Goal: Transaction & Acquisition: Purchase product/service

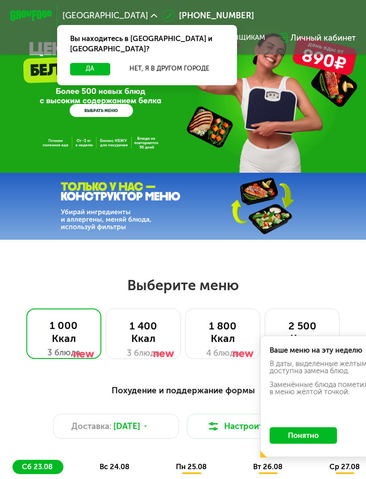
click at [95, 64] on button "Да" at bounding box center [90, 69] width 40 height 13
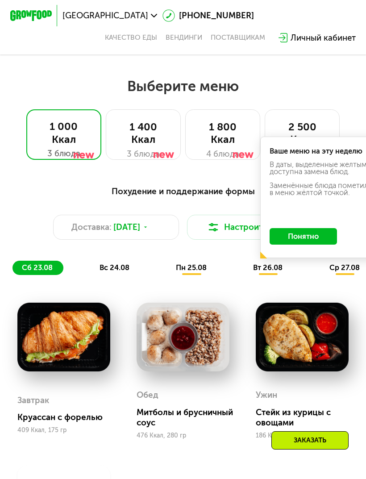
scroll to position [191, 0]
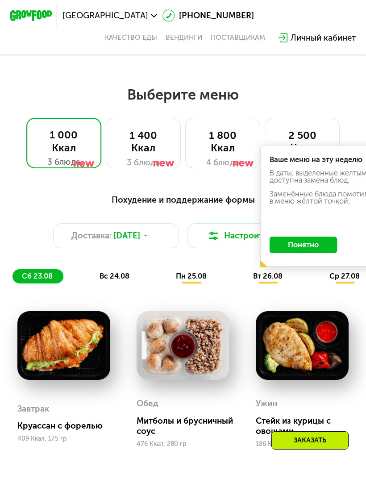
click at [148, 139] on div "1 400 Ккал" at bounding box center [144, 141] width 54 height 25
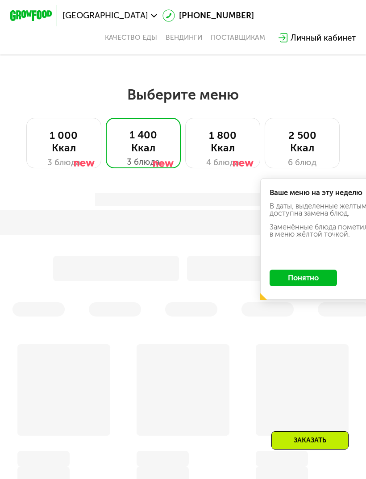
click at [89, 135] on div at bounding box center [84, 150] width 21 height 50
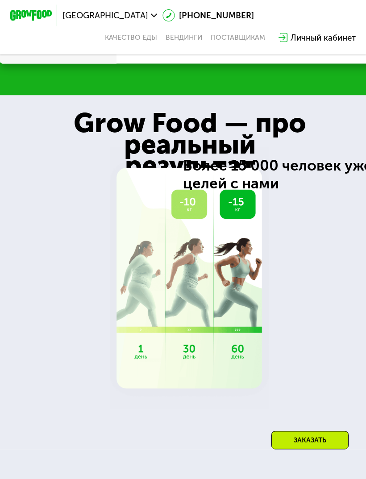
scroll to position [1320, 0]
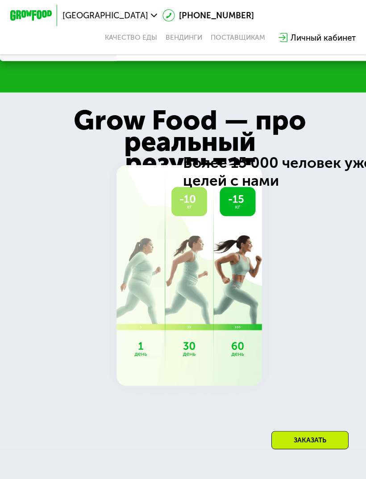
click at [238, 183] on img at bounding box center [189, 276] width 159 height 263
click at [201, 195] on img at bounding box center [189, 276] width 159 height 263
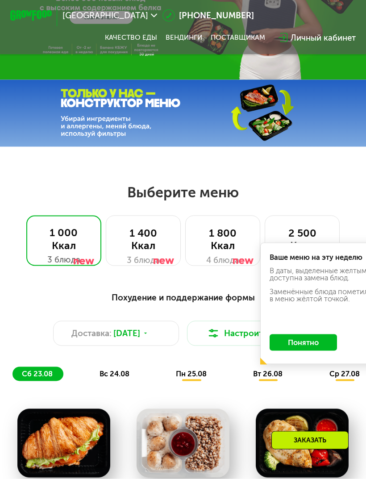
scroll to position [98, 0]
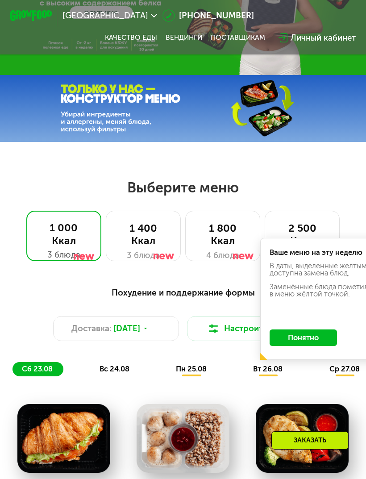
click at [185, 247] on div "1 400 Ккал 3 блюда" at bounding box center [223, 236] width 76 height 50
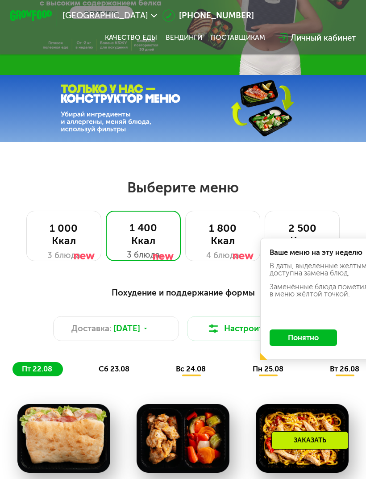
click at [150, 244] on div "1 400 Ккал" at bounding box center [144, 234] width 54 height 25
click at [307, 341] on button "Понятно" at bounding box center [303, 338] width 67 height 17
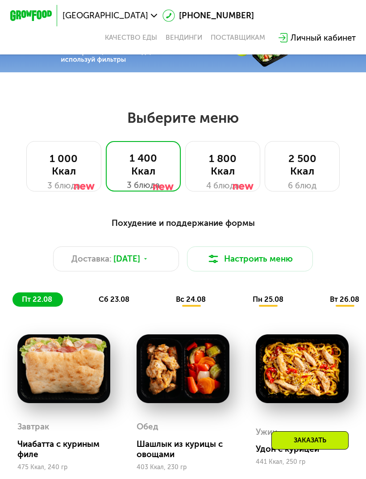
scroll to position [189, 0]
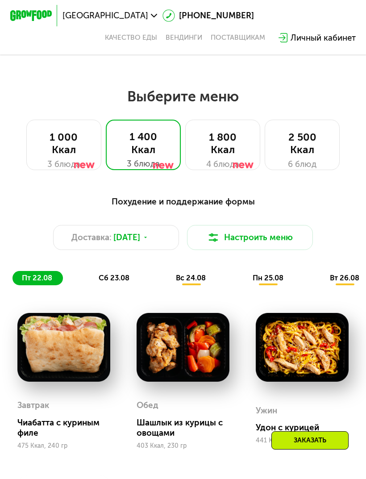
click at [153, 154] on div at bounding box center [163, 152] width 21 height 50
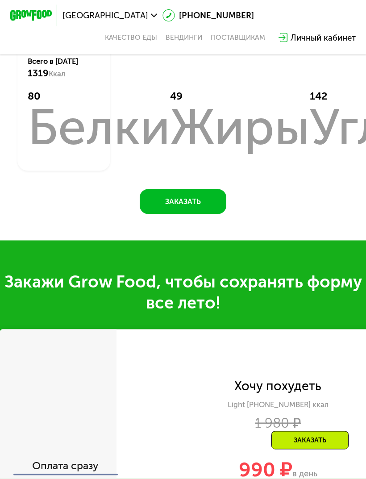
scroll to position [627, 0]
click at [202, 202] on button "Заказать" at bounding box center [183, 201] width 87 height 25
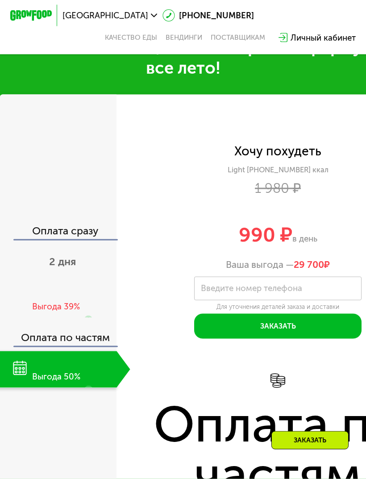
scroll to position [866, 0]
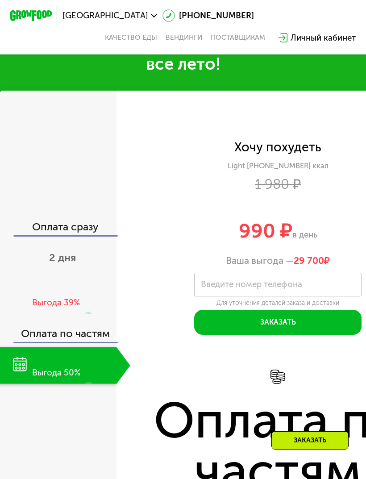
click at [52, 255] on span "2 дня" at bounding box center [62, 258] width 27 height 13
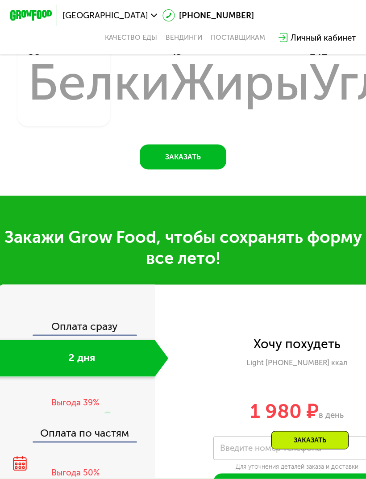
scroll to position [667, 0]
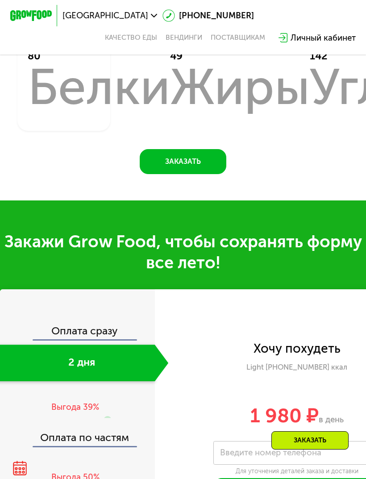
click at [283, 36] on use at bounding box center [283, 37] width 9 height 9
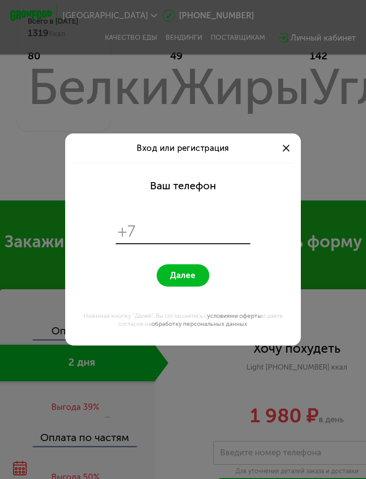
scroll to position [0, 0]
type input "**********"
click at [179, 277] on span "Далее" at bounding box center [182, 276] width 25 height 10
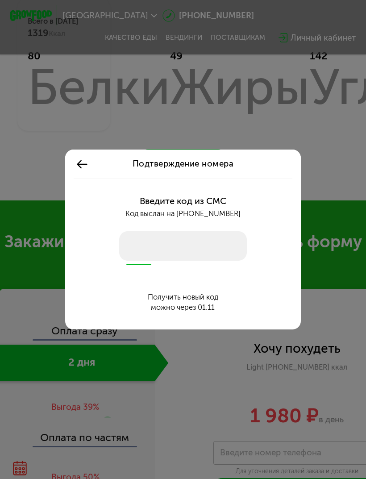
click at [137, 248] on input "number" at bounding box center [183, 245] width 128 height 29
type input "****"
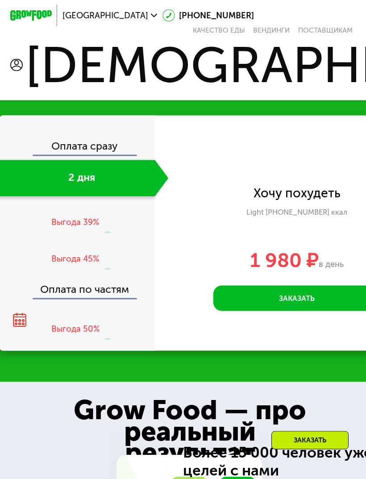
scroll to position [842, 0]
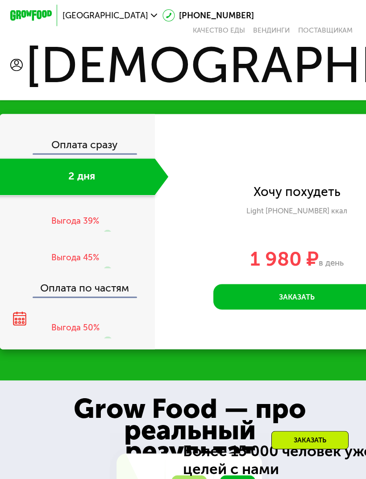
click at [63, 217] on div "Выгода 39%" at bounding box center [75, 221] width 48 height 12
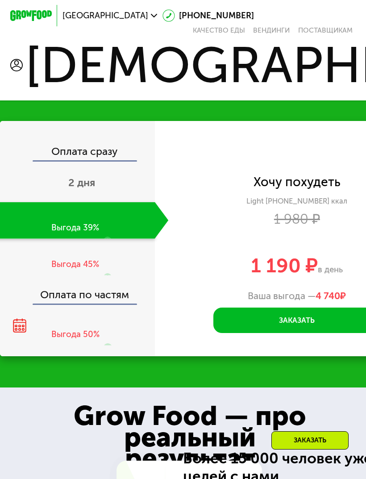
scroll to position [837, 0]
